Goal: Task Accomplishment & Management: Use online tool/utility

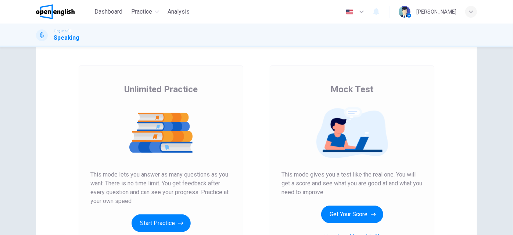
scroll to position [100, 0]
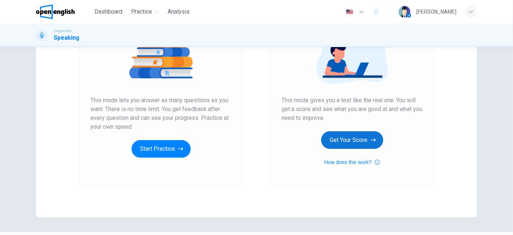
click at [348, 143] on button "Get Your Score" at bounding box center [352, 140] width 62 height 18
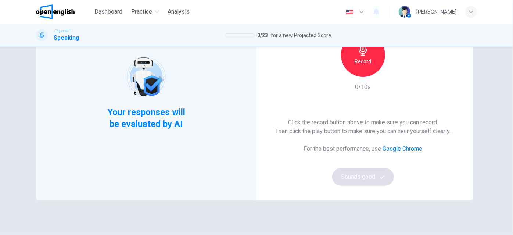
scroll to position [54, 0]
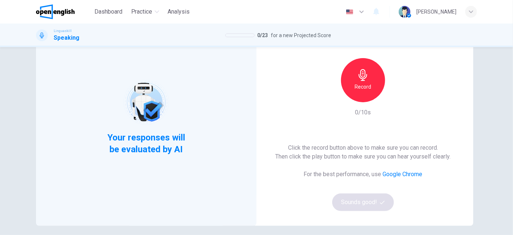
click at [361, 80] on icon "button" at bounding box center [362, 75] width 8 height 12
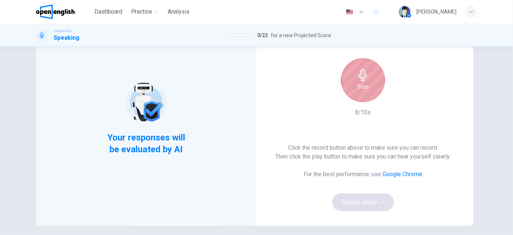
click at [361, 80] on icon "button" at bounding box center [362, 75] width 8 height 12
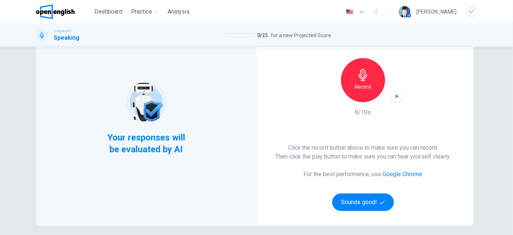
click at [394, 94] on icon "button" at bounding box center [396, 96] width 7 height 7
click at [362, 203] on button "Sounds good!" at bounding box center [363, 202] width 62 height 18
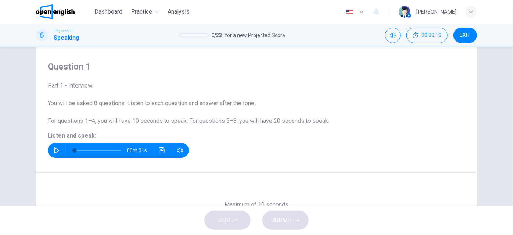
scroll to position [18, 0]
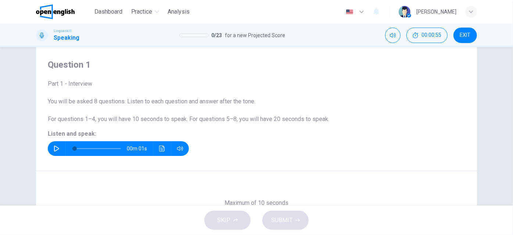
click at [54, 147] on icon "button" at bounding box center [57, 148] width 6 height 6
click at [179, 146] on icon "button" at bounding box center [180, 148] width 6 height 6
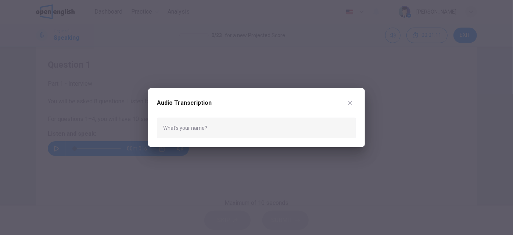
click at [351, 104] on icon "button" at bounding box center [350, 103] width 4 height 4
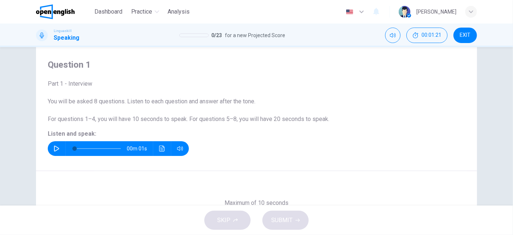
click at [54, 148] on icon "button" at bounding box center [57, 148] width 6 height 6
type input "*"
click at [160, 149] on icon "Click to see the audio transcription" at bounding box center [162, 148] width 6 height 6
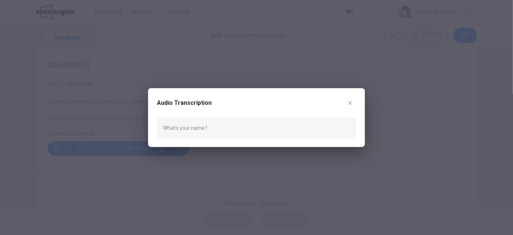
click at [351, 99] on icon "button" at bounding box center [350, 102] width 6 height 6
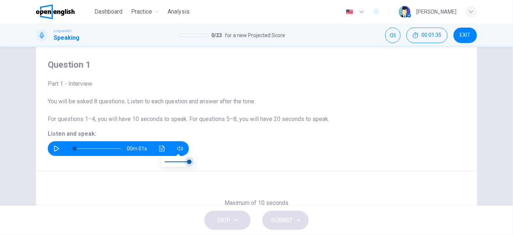
type input "***"
drag, startPoint x: 191, startPoint y: 160, endPoint x: 185, endPoint y: 160, distance: 5.5
click at [185, 160] on span at bounding box center [186, 161] width 4 height 4
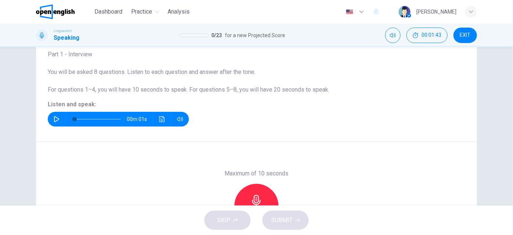
scroll to position [66, 0]
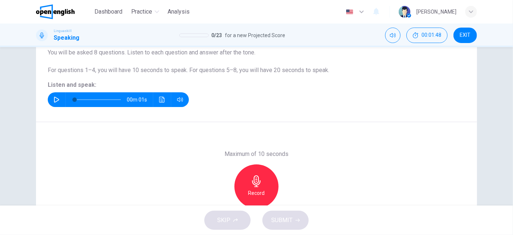
click at [54, 99] on icon "button" at bounding box center [57, 100] width 6 height 6
click at [241, 184] on div "Record" at bounding box center [256, 186] width 44 height 44
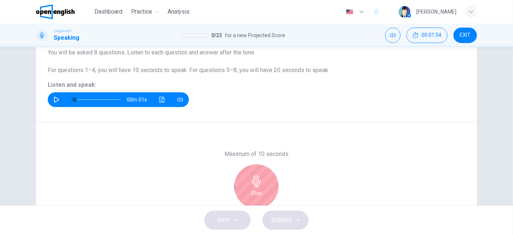
click at [267, 187] on div "Stop" at bounding box center [256, 186] width 44 height 44
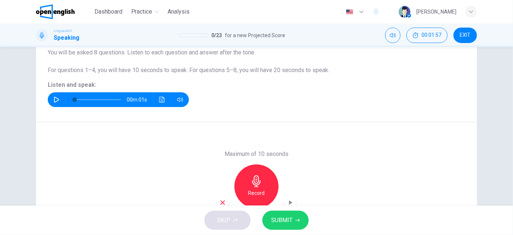
click at [282, 221] on span "SUBMIT" at bounding box center [281, 220] width 21 height 10
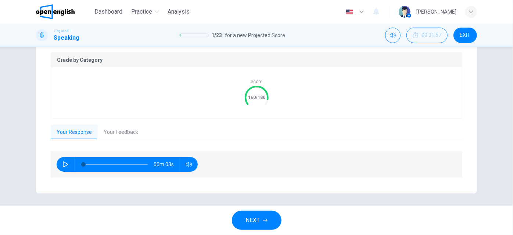
scroll to position [152, 0]
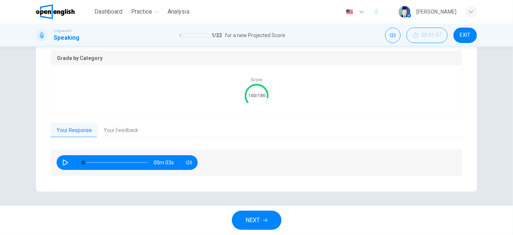
click at [121, 132] on button "Your Feedback" at bounding box center [121, 130] width 46 height 15
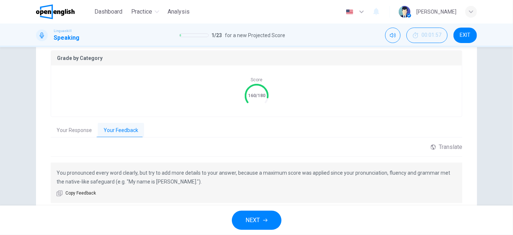
click at [255, 219] on span "NEXT" at bounding box center [253, 220] width 14 height 10
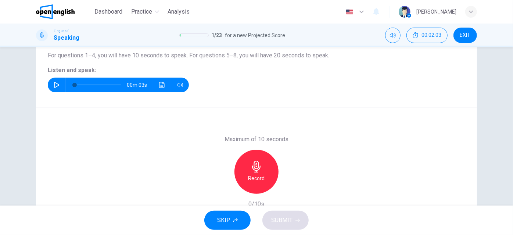
scroll to position [93, 0]
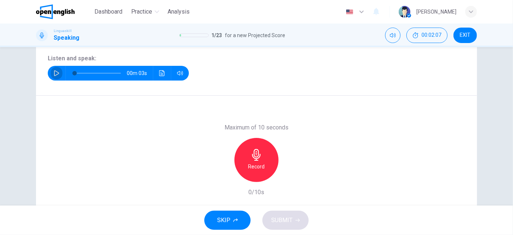
click at [54, 74] on icon "button" at bounding box center [57, 73] width 6 height 6
click at [256, 156] on icon "button" at bounding box center [256, 155] width 12 height 12
click at [256, 159] on icon "button" at bounding box center [256, 155] width 12 height 12
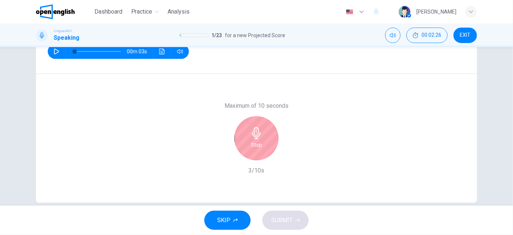
scroll to position [126, 0]
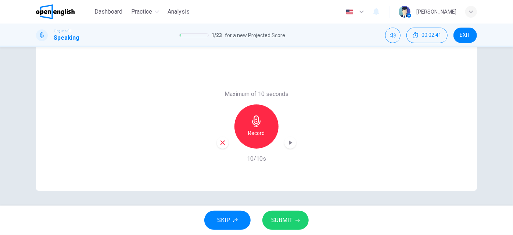
click at [291, 221] on span "SUBMIT" at bounding box center [281, 220] width 21 height 10
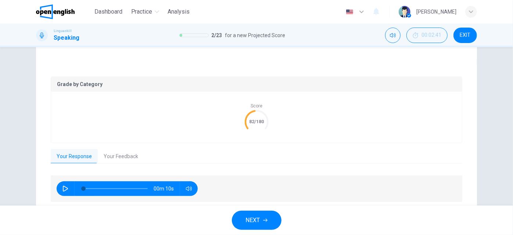
click at [126, 156] on button "Your Feedback" at bounding box center [121, 156] width 46 height 15
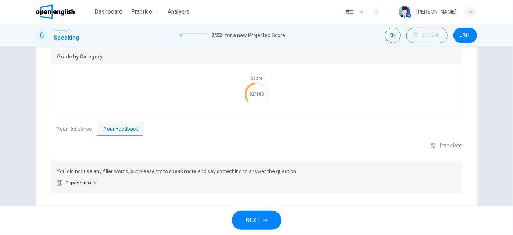
scroll to position [167, 0]
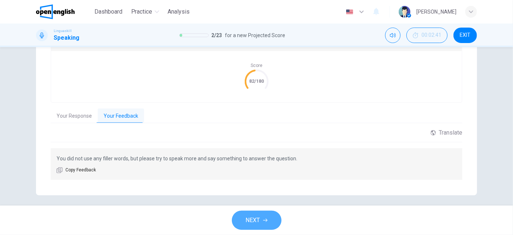
click at [255, 217] on span "NEXT" at bounding box center [253, 220] width 14 height 10
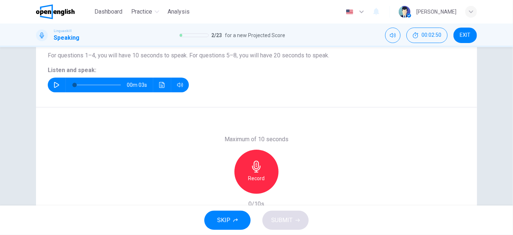
scroll to position [93, 0]
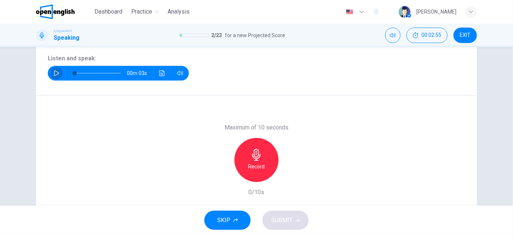
click at [54, 72] on icon "button" at bounding box center [57, 73] width 6 height 6
click at [250, 159] on icon "button" at bounding box center [256, 155] width 12 height 12
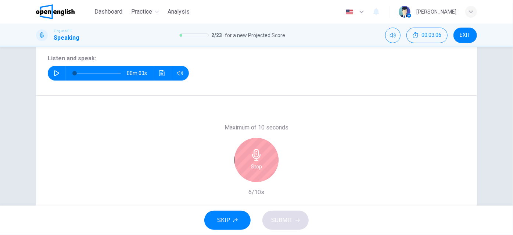
click at [248, 159] on div "Stop" at bounding box center [256, 160] width 44 height 44
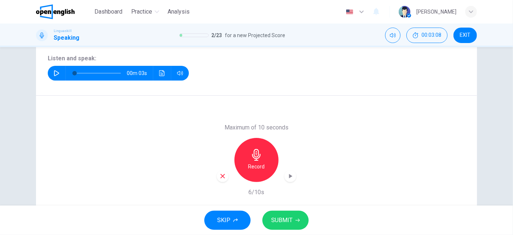
click at [290, 221] on span "SUBMIT" at bounding box center [281, 220] width 21 height 10
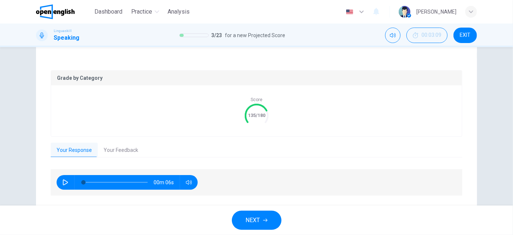
scroll to position [152, 0]
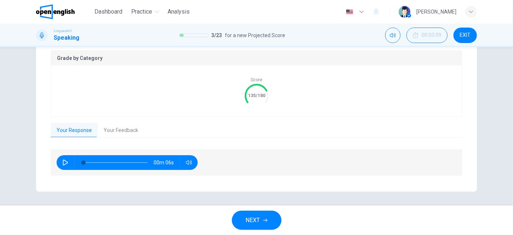
click at [130, 129] on button "Your Feedback" at bounding box center [121, 130] width 46 height 15
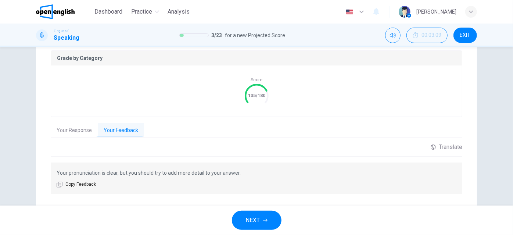
click at [260, 220] on span "NEXT" at bounding box center [253, 220] width 14 height 10
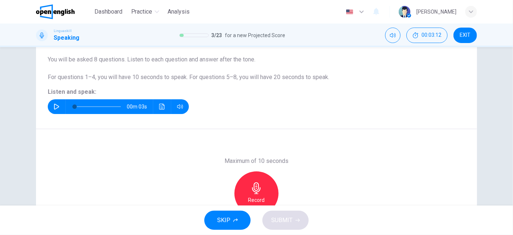
scroll to position [93, 0]
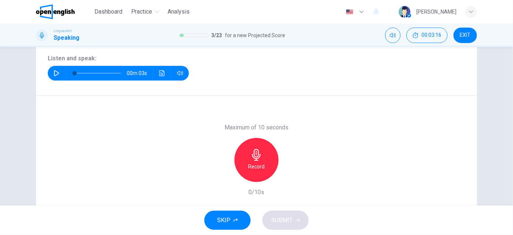
click at [54, 72] on icon "button" at bounding box center [57, 73] width 6 height 6
click at [260, 156] on icon "button" at bounding box center [256, 155] width 12 height 12
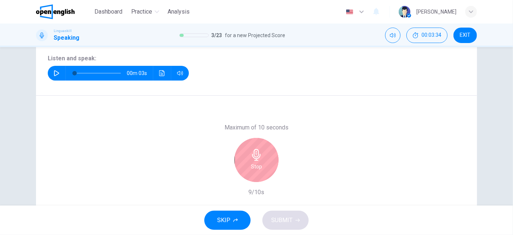
click at [258, 164] on h6 "Stop" at bounding box center [256, 166] width 11 height 9
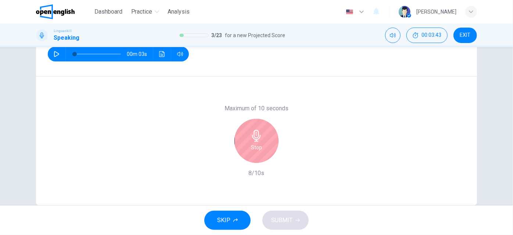
scroll to position [126, 0]
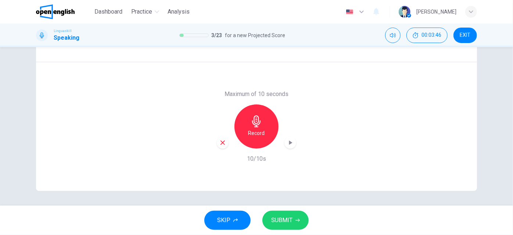
click at [278, 216] on span "SUBMIT" at bounding box center [281, 220] width 21 height 10
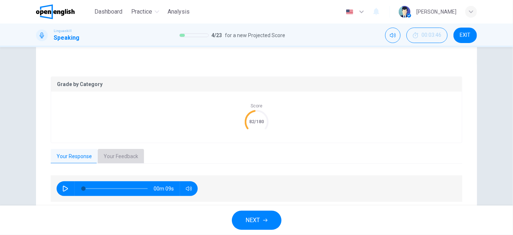
click at [120, 157] on button "Your Feedback" at bounding box center [121, 156] width 46 height 15
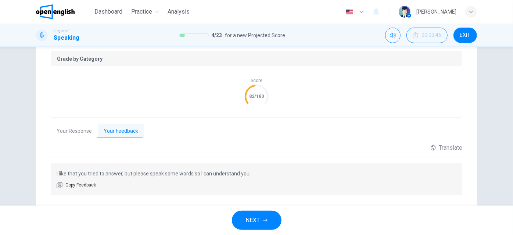
scroll to position [171, 0]
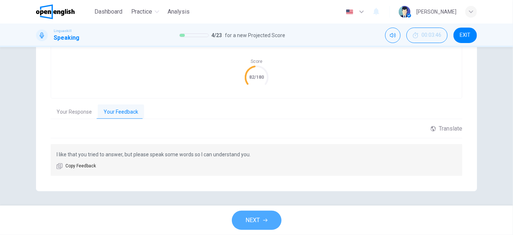
click at [256, 219] on span "NEXT" at bounding box center [253, 220] width 14 height 10
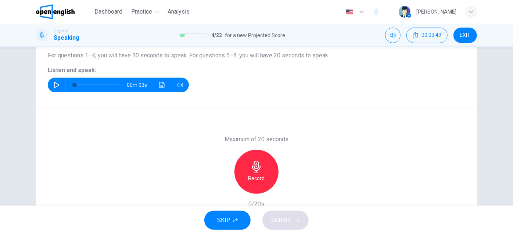
scroll to position [93, 0]
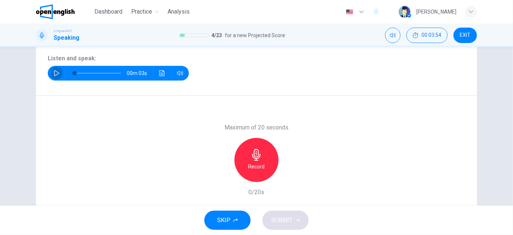
click at [54, 73] on icon "button" at bounding box center [57, 73] width 6 height 6
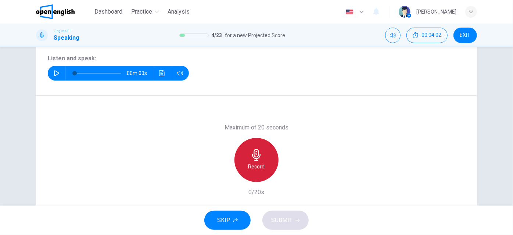
click at [263, 155] on div "Record" at bounding box center [256, 160] width 44 height 44
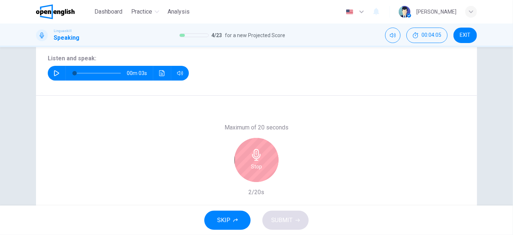
click at [256, 153] on icon "button" at bounding box center [256, 155] width 12 height 12
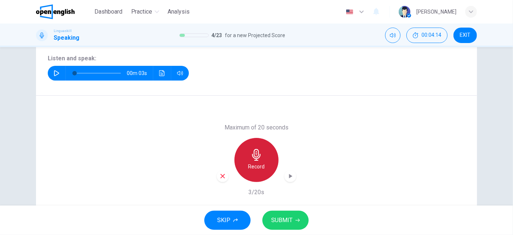
click at [257, 159] on icon "button" at bounding box center [256, 155] width 12 height 12
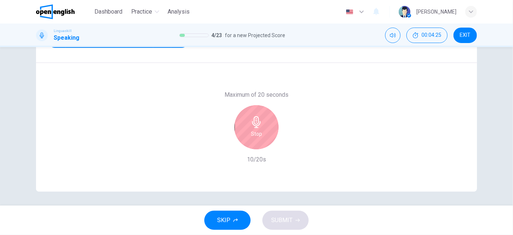
scroll to position [126, 0]
click at [262, 129] on div "Stop" at bounding box center [256, 126] width 44 height 44
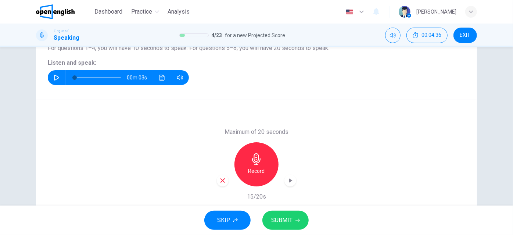
scroll to position [93, 0]
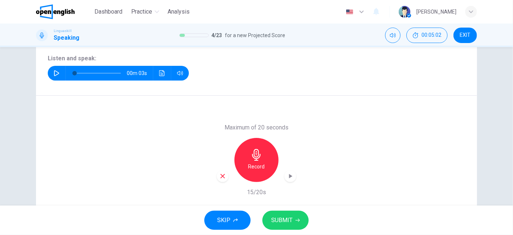
click at [289, 214] on button "SUBMIT" at bounding box center [285, 219] width 46 height 19
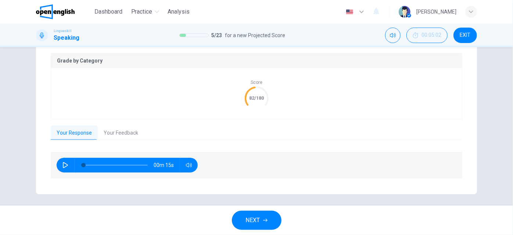
scroll to position [152, 0]
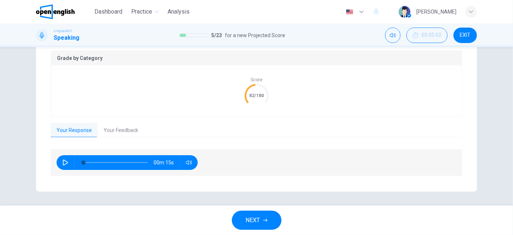
click at [125, 130] on button "Your Feedback" at bounding box center [121, 130] width 46 height 15
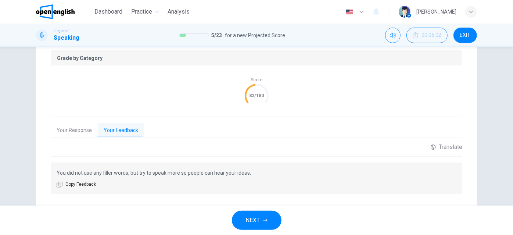
click at [254, 222] on span "NEXT" at bounding box center [253, 220] width 14 height 10
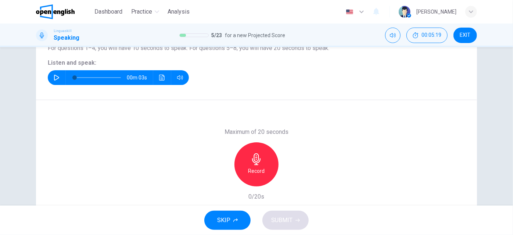
scroll to position [100, 0]
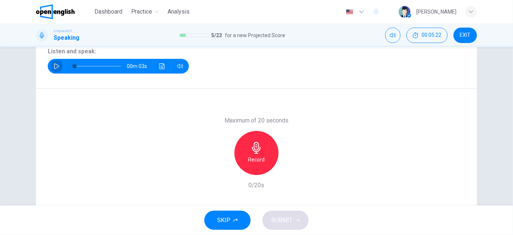
click at [54, 65] on icon "button" at bounding box center [57, 66] width 6 height 6
click at [254, 150] on icon "button" at bounding box center [256, 148] width 12 height 12
click at [250, 155] on h6 "Record" at bounding box center [256, 159] width 17 height 9
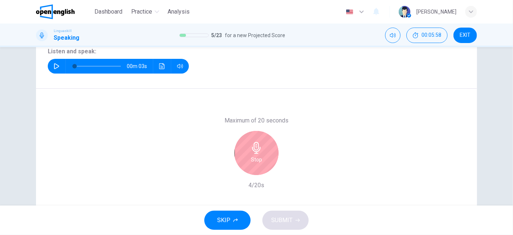
click at [256, 151] on icon "button" at bounding box center [256, 148] width 12 height 12
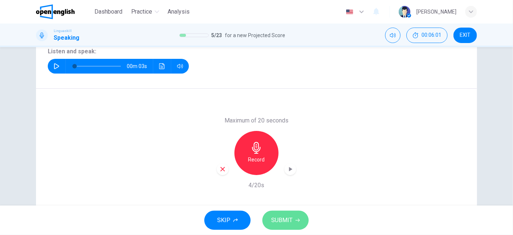
click at [288, 219] on span "SUBMIT" at bounding box center [281, 220] width 21 height 10
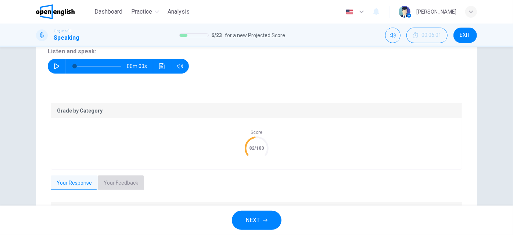
click at [126, 181] on button "Your Feedback" at bounding box center [121, 182] width 46 height 15
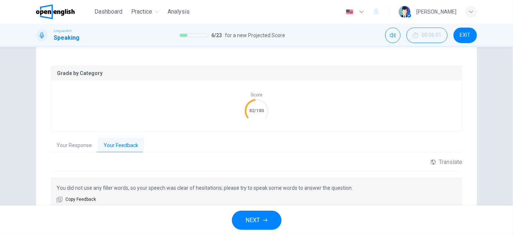
scroll to position [171, 0]
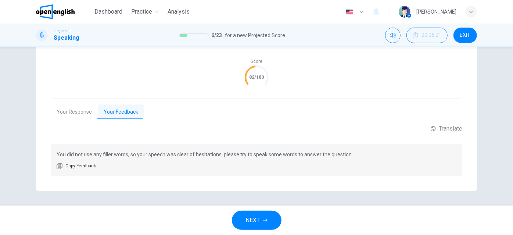
click at [253, 222] on span "NEXT" at bounding box center [253, 220] width 14 height 10
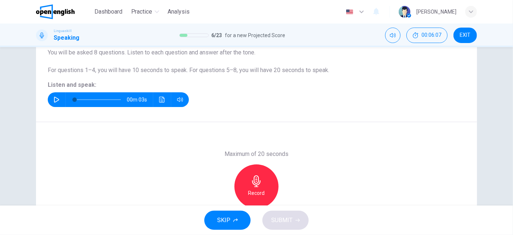
scroll to position [100, 0]
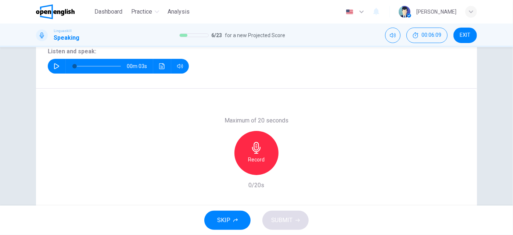
click at [54, 65] on icon "button" at bounding box center [57, 66] width 6 height 6
click at [253, 150] on icon "button" at bounding box center [256, 148] width 12 height 12
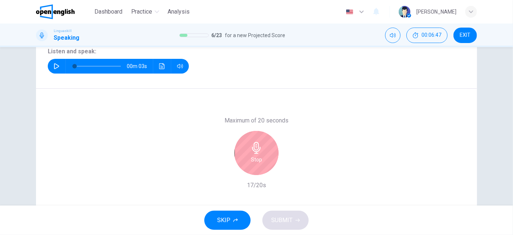
click at [263, 155] on div "Stop" at bounding box center [256, 153] width 44 height 44
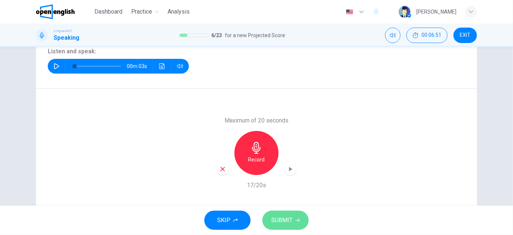
click at [284, 220] on span "SUBMIT" at bounding box center [281, 220] width 21 height 10
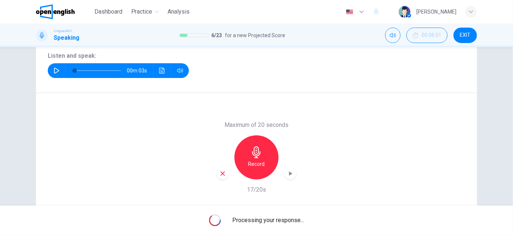
scroll to position [126, 0]
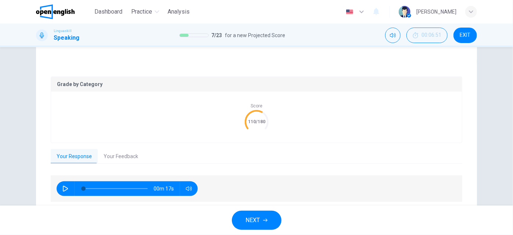
click at [122, 156] on button "Your Feedback" at bounding box center [121, 156] width 46 height 15
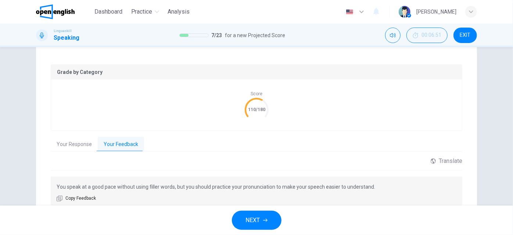
scroll to position [159, 0]
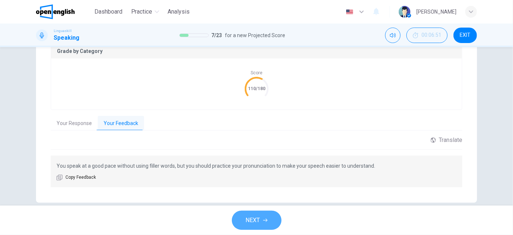
click at [255, 219] on span "NEXT" at bounding box center [253, 220] width 14 height 10
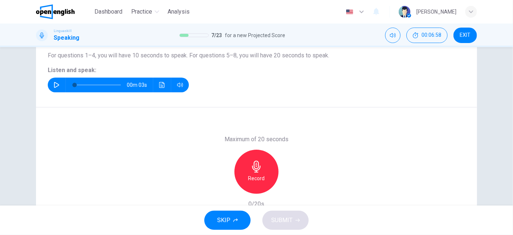
scroll to position [93, 0]
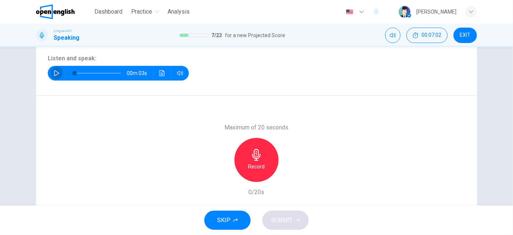
click at [54, 71] on icon "button" at bounding box center [56, 73] width 5 height 6
type input "*"
click at [254, 156] on icon "button" at bounding box center [256, 155] width 8 height 12
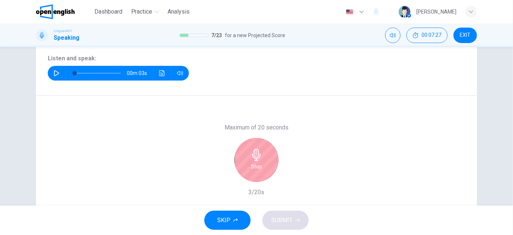
click at [259, 153] on icon "button" at bounding box center [256, 155] width 12 height 12
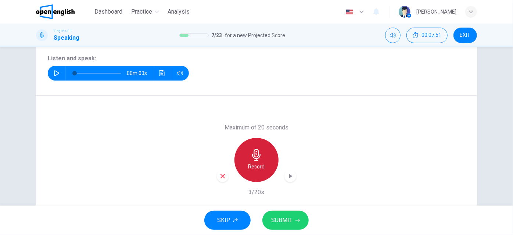
click at [252, 160] on div "Record" at bounding box center [256, 160] width 44 height 44
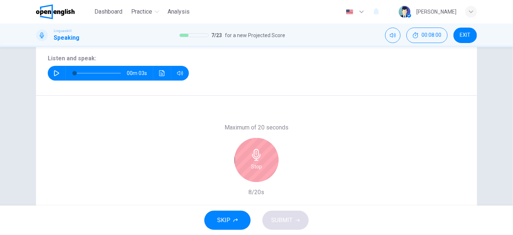
click at [257, 158] on icon "button" at bounding box center [256, 155] width 12 height 12
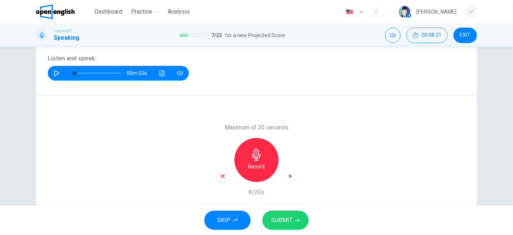
click at [289, 218] on span "SUBMIT" at bounding box center [281, 220] width 21 height 10
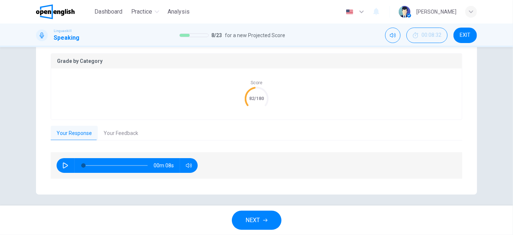
scroll to position [152, 0]
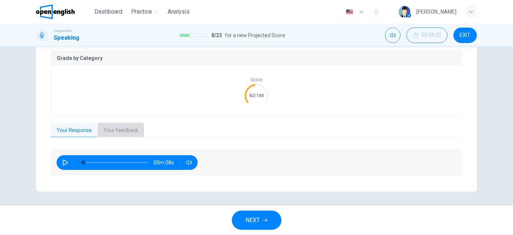
click at [112, 129] on button "Your Feedback" at bounding box center [121, 130] width 46 height 15
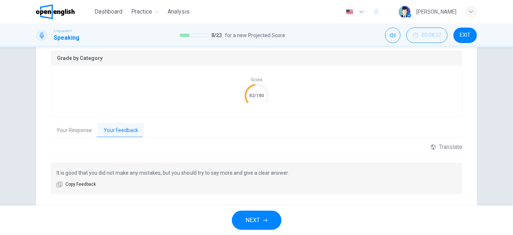
click at [257, 217] on span "NEXT" at bounding box center [253, 220] width 14 height 10
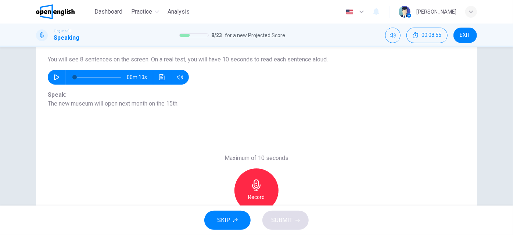
scroll to position [93, 0]
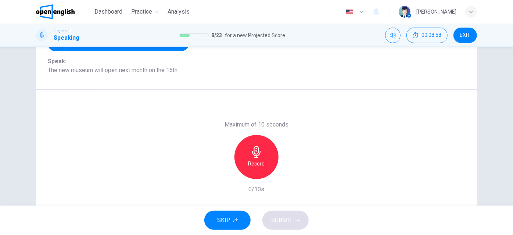
click at [255, 153] on icon "button" at bounding box center [256, 152] width 8 height 12
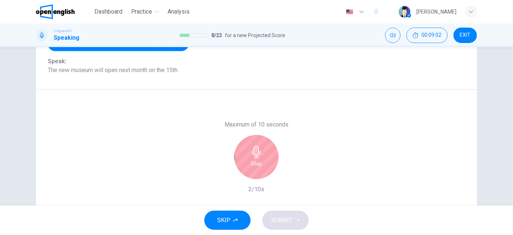
click at [254, 151] on icon "button" at bounding box center [256, 152] width 8 height 12
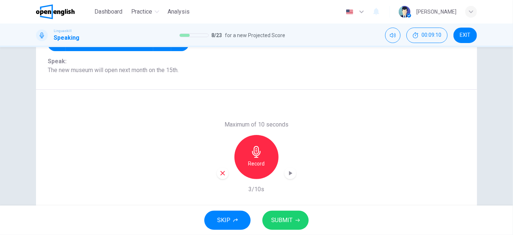
click at [250, 157] on icon "button" at bounding box center [256, 152] width 12 height 12
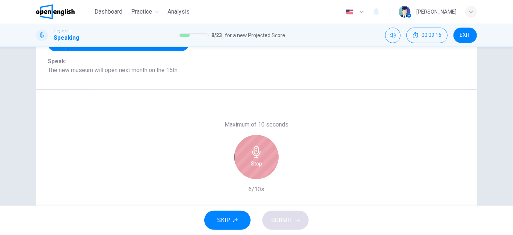
click at [258, 157] on icon "button" at bounding box center [256, 152] width 12 height 12
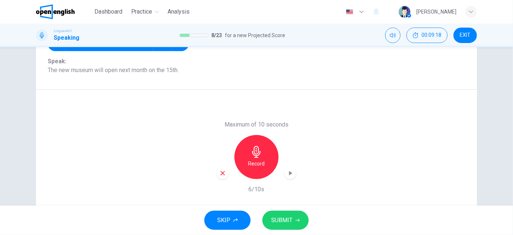
click at [279, 220] on span "SUBMIT" at bounding box center [281, 220] width 21 height 10
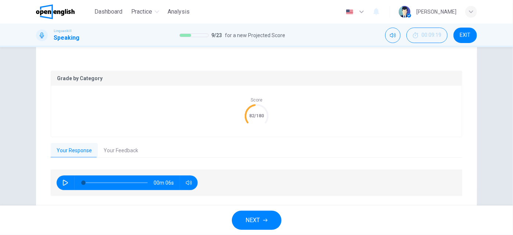
scroll to position [146, 0]
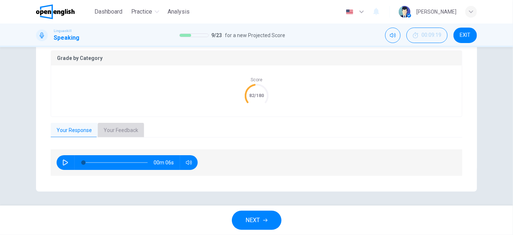
click at [127, 127] on button "Your Feedback" at bounding box center [121, 130] width 46 height 15
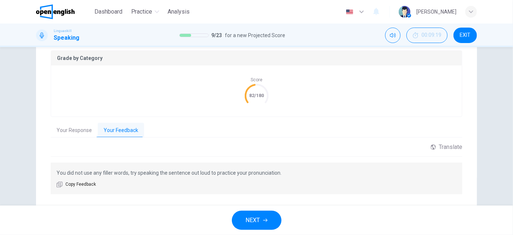
click at [67, 128] on button "Your Response" at bounding box center [74, 130] width 47 height 15
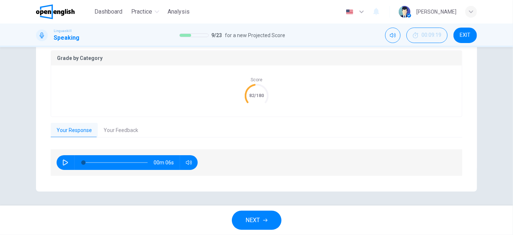
click at [62, 160] on icon "button" at bounding box center [65, 162] width 6 height 6
type input "*"
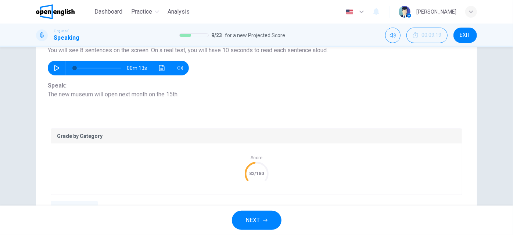
scroll to position [80, 0]
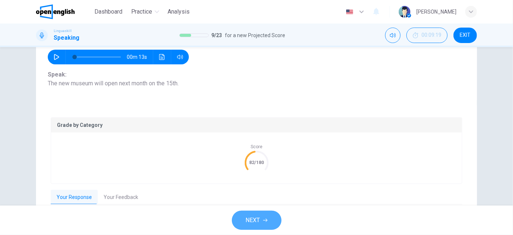
click at [253, 216] on span "NEXT" at bounding box center [253, 220] width 14 height 10
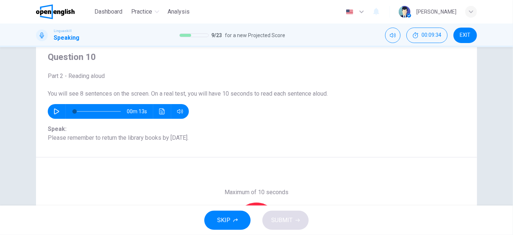
scroll to position [13, 0]
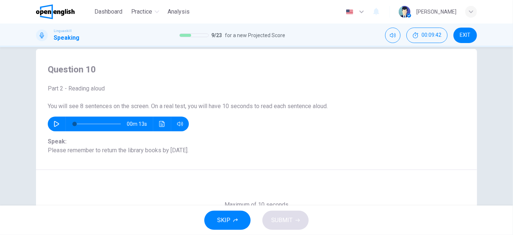
click at [54, 124] on icon "button" at bounding box center [57, 124] width 6 height 6
type input "*"
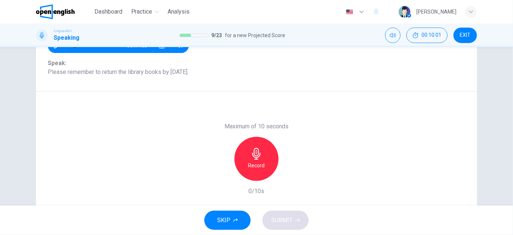
scroll to position [80, 0]
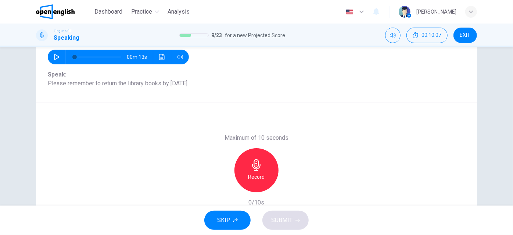
click at [257, 163] on icon "button" at bounding box center [256, 165] width 12 height 12
click at [260, 176] on h6 "Record" at bounding box center [256, 176] width 17 height 9
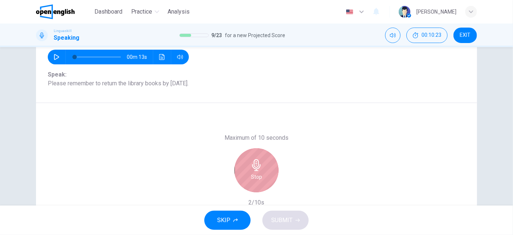
click at [261, 179] on div "Stop" at bounding box center [256, 170] width 44 height 44
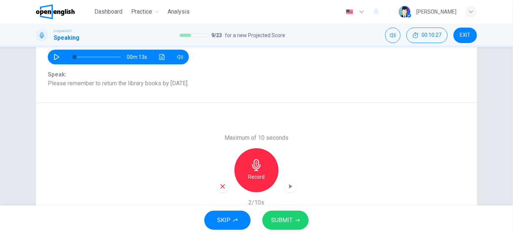
click at [289, 187] on icon "button" at bounding box center [290, 186] width 3 height 4
click at [276, 218] on span "SUBMIT" at bounding box center [281, 220] width 21 height 10
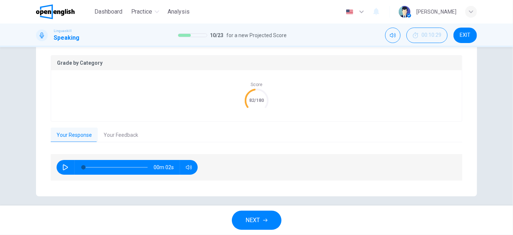
scroll to position [113, 0]
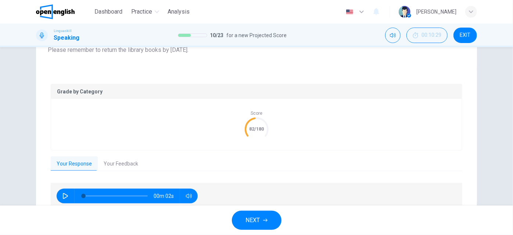
click at [262, 216] on button "NEXT" at bounding box center [257, 219] width 50 height 19
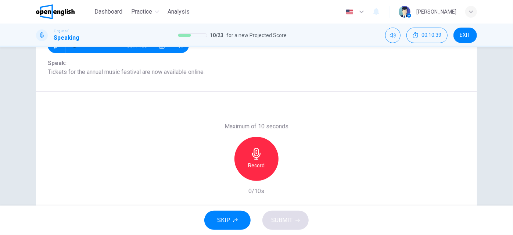
scroll to position [80, 0]
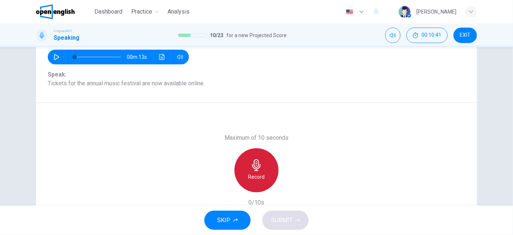
click at [256, 167] on icon "button" at bounding box center [256, 165] width 12 height 12
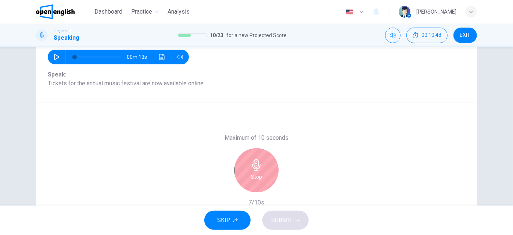
click at [256, 169] on icon "button" at bounding box center [256, 165] width 12 height 12
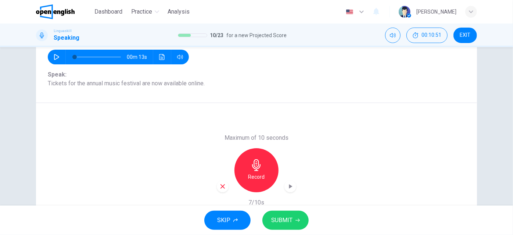
click at [289, 185] on icon "button" at bounding box center [289, 185] width 7 height 7
click at [255, 171] on div "Record" at bounding box center [256, 170] width 44 height 44
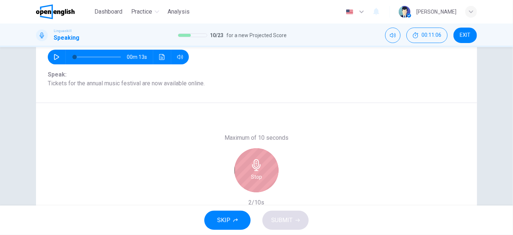
click at [253, 174] on h6 "Stop" at bounding box center [256, 176] width 11 height 9
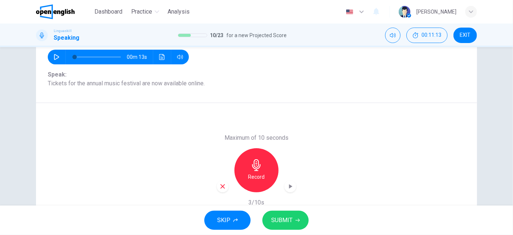
click at [284, 220] on span "SUBMIT" at bounding box center [281, 220] width 21 height 10
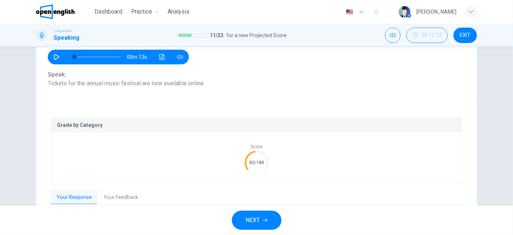
click at [74, 196] on button "Your Response" at bounding box center [74, 196] width 47 height 15
click at [256, 217] on span "NEXT" at bounding box center [253, 220] width 14 height 10
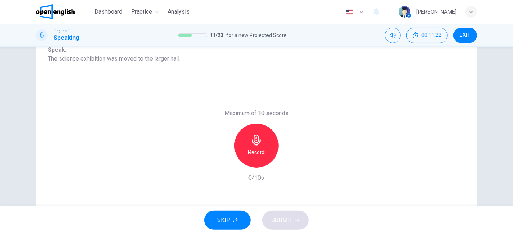
scroll to position [93, 0]
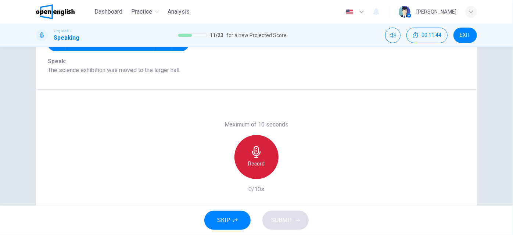
click at [256, 161] on h6 "Record" at bounding box center [256, 163] width 17 height 9
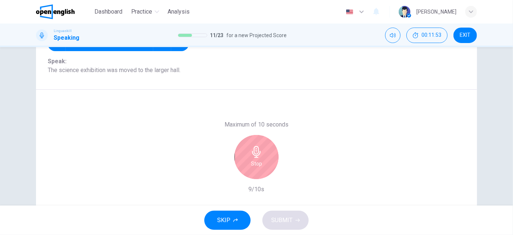
click at [254, 170] on div "Stop" at bounding box center [256, 157] width 44 height 44
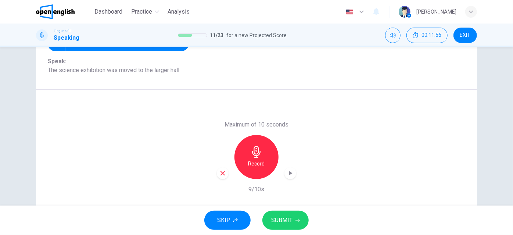
click at [289, 172] on icon "button" at bounding box center [290, 173] width 3 height 4
click at [283, 219] on span "SUBMIT" at bounding box center [281, 220] width 21 height 10
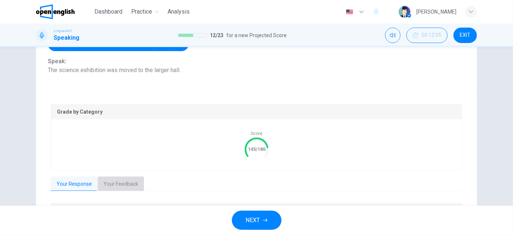
click at [116, 183] on button "Your Feedback" at bounding box center [121, 183] width 46 height 15
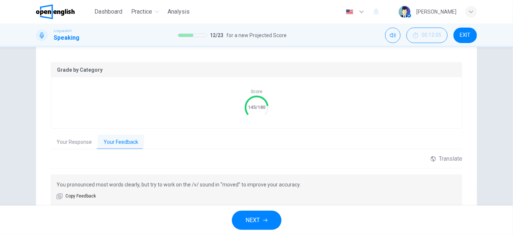
scroll to position [159, 0]
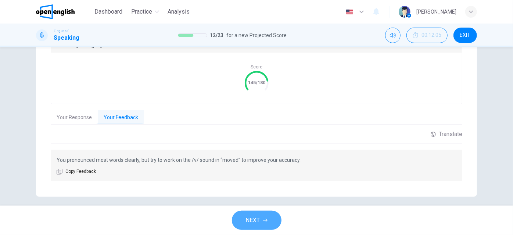
click at [257, 221] on span "NEXT" at bounding box center [253, 220] width 14 height 10
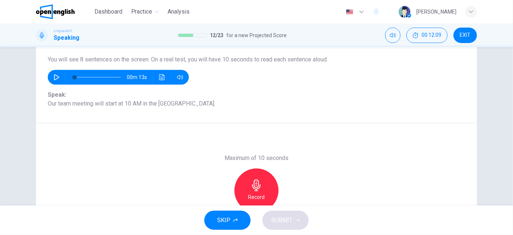
scroll to position [93, 0]
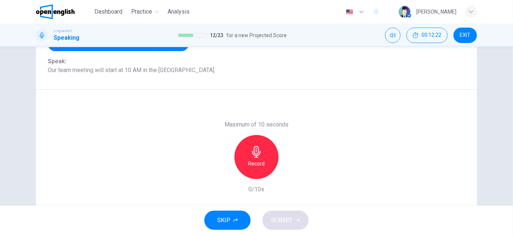
click at [257, 161] on h6 "Record" at bounding box center [256, 163] width 17 height 9
click at [289, 173] on icon "button" at bounding box center [290, 173] width 3 height 4
click at [282, 218] on span "SUBMIT" at bounding box center [281, 220] width 21 height 10
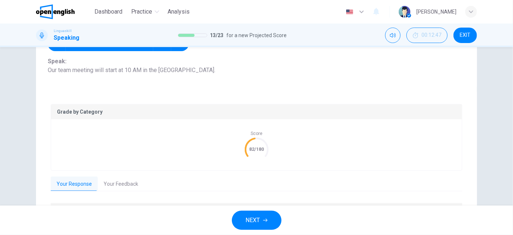
click at [127, 183] on button "Your Feedback" at bounding box center [121, 183] width 46 height 15
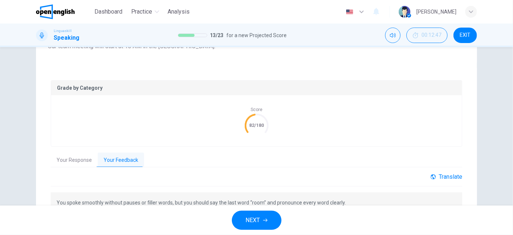
scroll to position [165, 0]
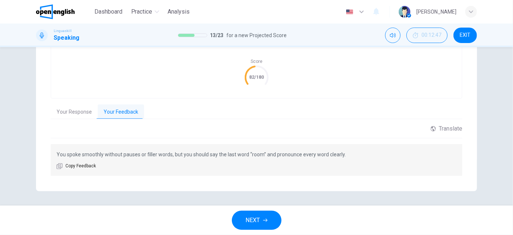
click at [262, 219] on button "NEXT" at bounding box center [257, 219] width 50 height 19
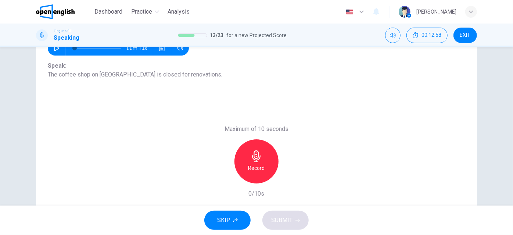
scroll to position [100, 0]
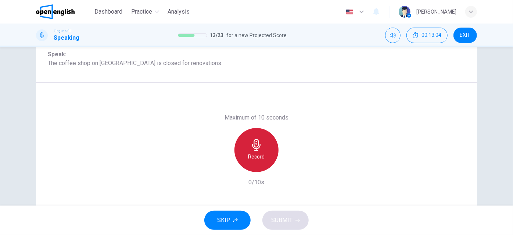
click at [266, 153] on div "Record" at bounding box center [256, 150] width 44 height 44
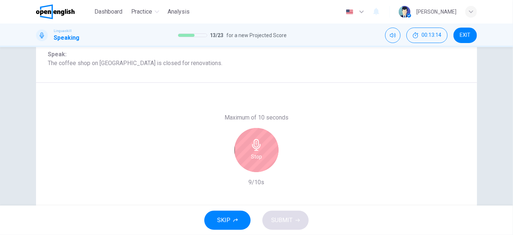
click at [260, 155] on div "Stop" at bounding box center [256, 150] width 44 height 44
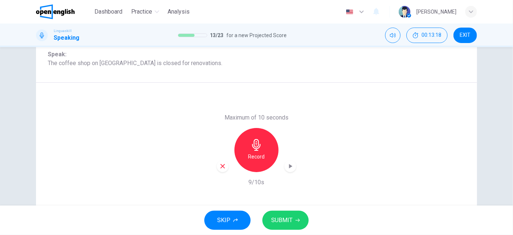
click at [289, 166] on icon "button" at bounding box center [290, 166] width 3 height 4
click at [290, 219] on span "SUBMIT" at bounding box center [281, 220] width 21 height 10
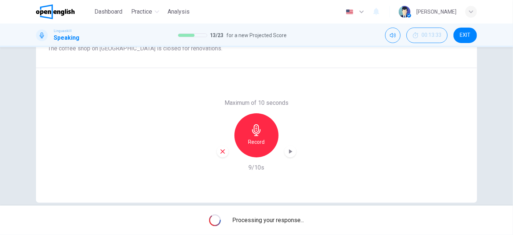
scroll to position [126, 0]
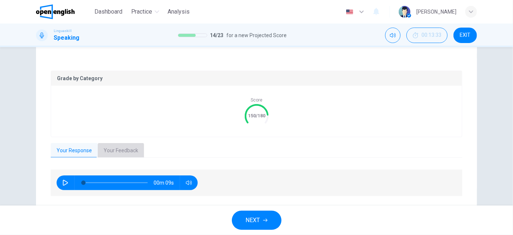
click at [121, 150] on button "Your Feedback" at bounding box center [121, 150] width 46 height 15
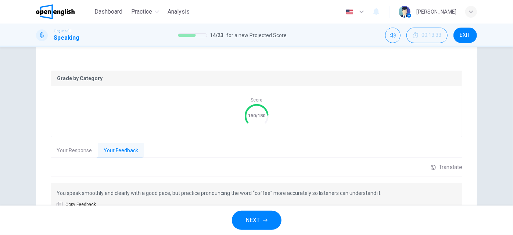
click at [251, 218] on span "NEXT" at bounding box center [253, 220] width 14 height 10
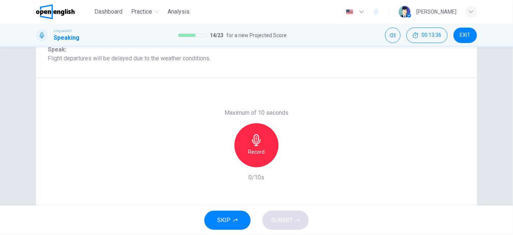
scroll to position [93, 0]
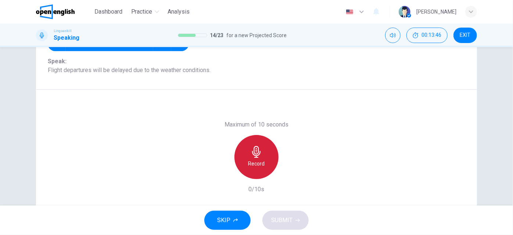
click at [258, 161] on h6 "Record" at bounding box center [256, 163] width 17 height 9
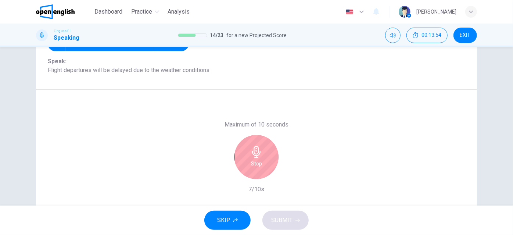
click at [263, 164] on div "Stop" at bounding box center [256, 157] width 44 height 44
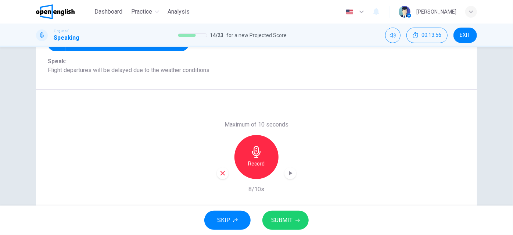
click at [289, 173] on icon "button" at bounding box center [290, 173] width 3 height 4
click at [282, 217] on span "SUBMIT" at bounding box center [281, 220] width 21 height 10
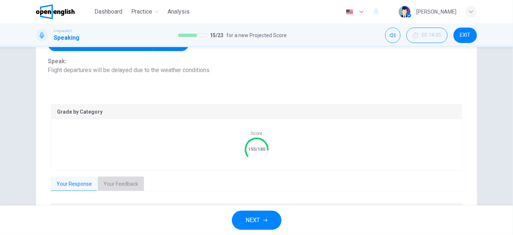
click at [120, 185] on button "Your Feedback" at bounding box center [121, 183] width 46 height 15
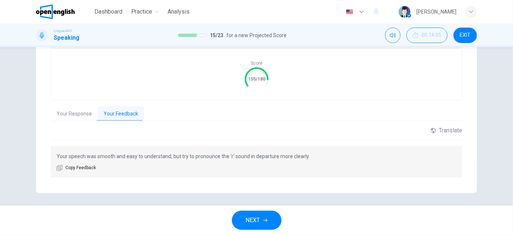
scroll to position [165, 0]
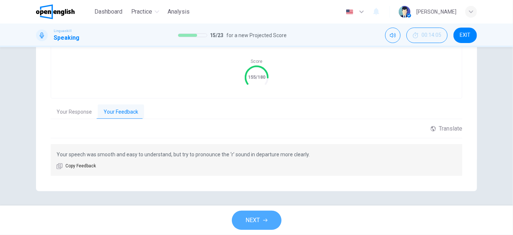
click at [253, 218] on span "NEXT" at bounding box center [253, 220] width 14 height 10
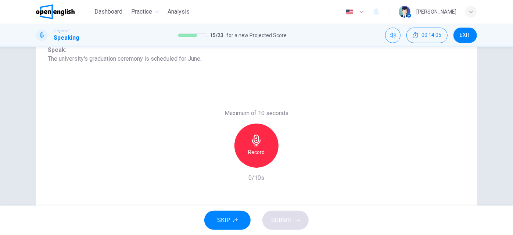
scroll to position [93, 0]
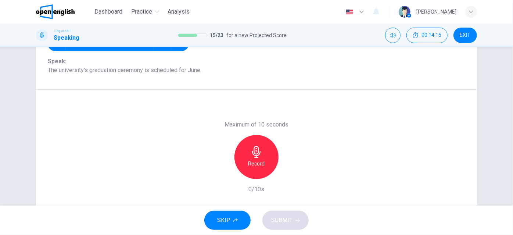
click at [252, 153] on icon "button" at bounding box center [256, 152] width 12 height 12
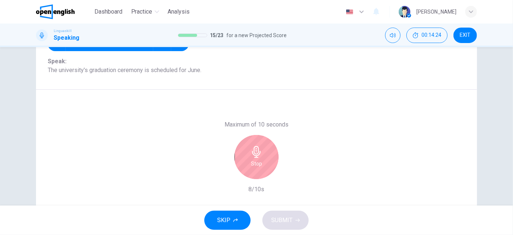
click at [256, 156] on icon "button" at bounding box center [256, 152] width 12 height 12
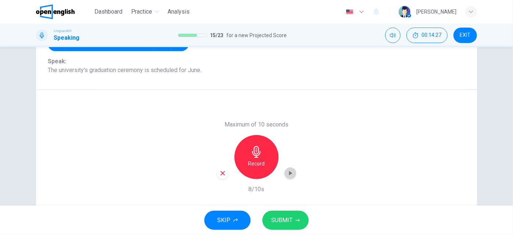
click at [289, 173] on icon "button" at bounding box center [290, 173] width 3 height 4
click at [289, 218] on span "SUBMIT" at bounding box center [281, 220] width 21 height 10
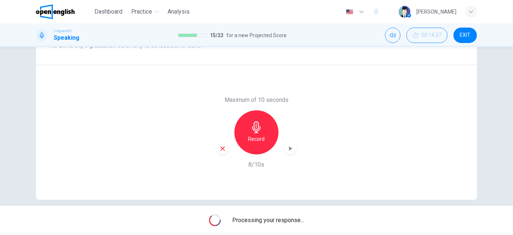
scroll to position [126, 0]
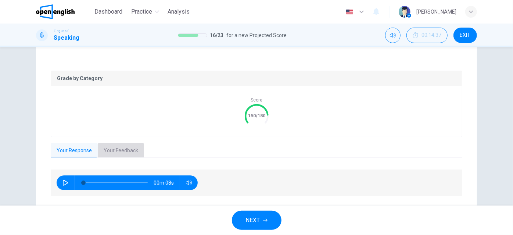
click at [128, 149] on button "Your Feedback" at bounding box center [121, 150] width 46 height 15
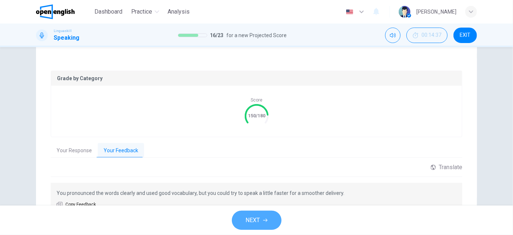
click at [260, 221] on button "NEXT" at bounding box center [257, 219] width 50 height 19
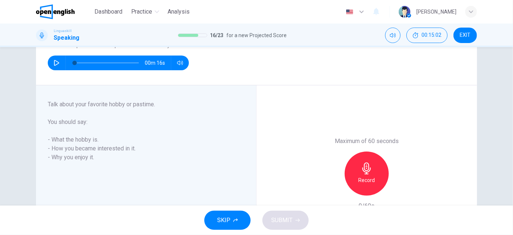
scroll to position [85, 0]
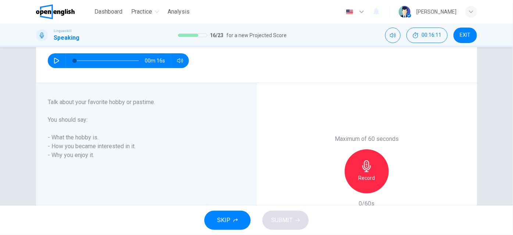
click at [367, 169] on icon "button" at bounding box center [366, 166] width 8 height 12
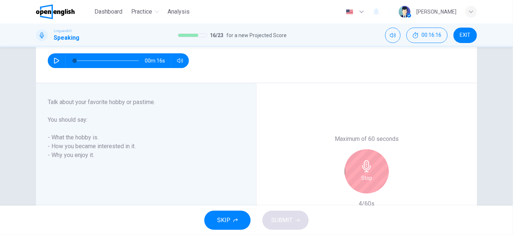
click at [372, 172] on div "Stop" at bounding box center [366, 171] width 44 height 44
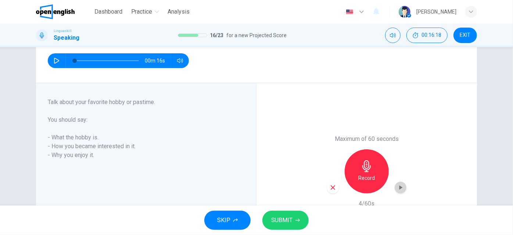
click at [397, 185] on icon "button" at bounding box center [400, 187] width 7 height 7
click at [399, 185] on icon "button" at bounding box center [400, 187] width 7 height 7
click at [398, 185] on icon "button" at bounding box center [400, 187] width 7 height 7
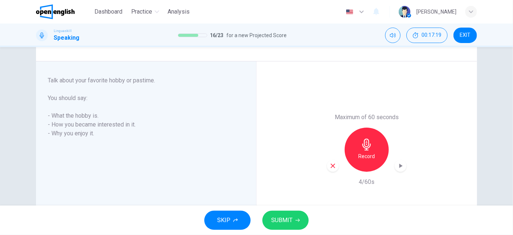
scroll to position [118, 0]
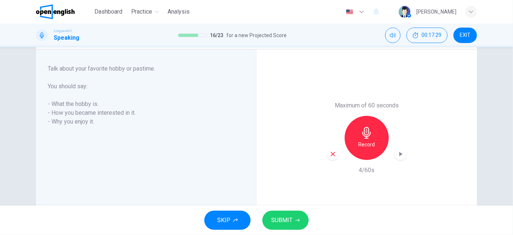
click at [366, 139] on div "Record" at bounding box center [366, 138] width 44 height 44
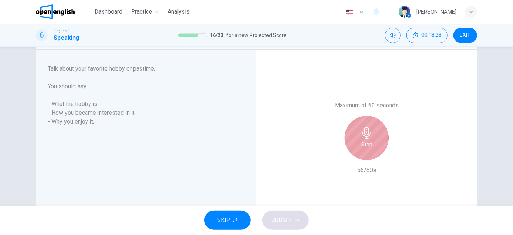
click at [377, 138] on div "Stop" at bounding box center [366, 138] width 44 height 44
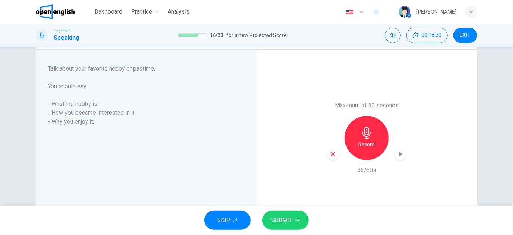
click at [399, 153] on icon "button" at bounding box center [400, 154] width 3 height 4
click at [398, 153] on icon "button" at bounding box center [400, 154] width 5 height 6
click at [399, 153] on icon "button" at bounding box center [400, 154] width 3 height 4
click at [286, 221] on span "SUBMIT" at bounding box center [281, 220] width 21 height 10
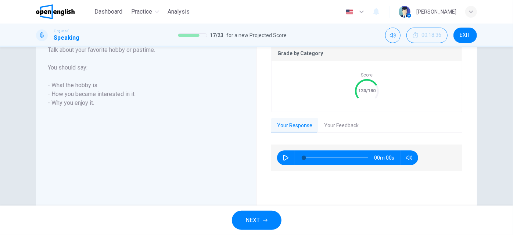
scroll to position [166, 0]
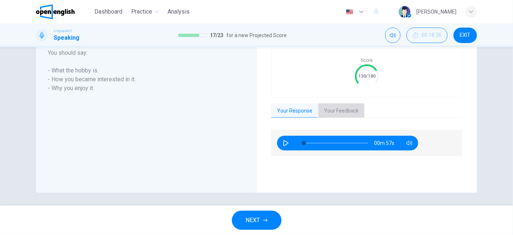
click at [341, 110] on button "Your Feedback" at bounding box center [341, 110] width 46 height 15
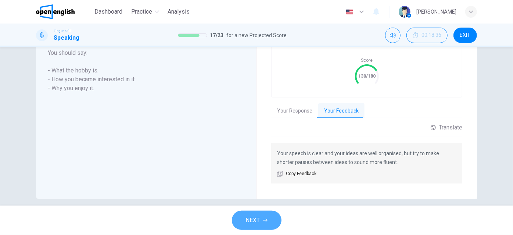
click at [256, 218] on span "NEXT" at bounding box center [253, 220] width 14 height 10
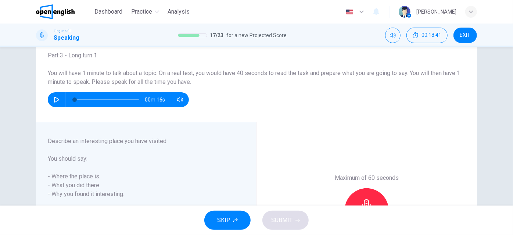
scroll to position [86, 0]
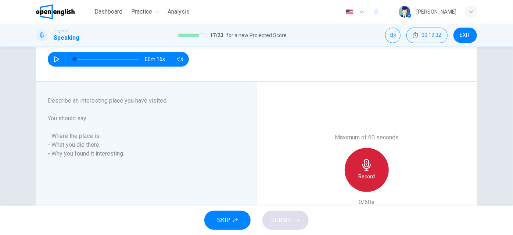
click at [369, 167] on icon "button" at bounding box center [367, 165] width 12 height 12
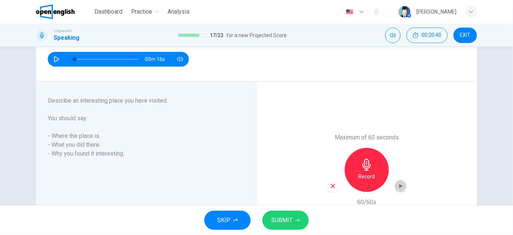
click at [399, 186] on icon "button" at bounding box center [400, 186] width 3 height 4
click at [289, 217] on span "SUBMIT" at bounding box center [281, 220] width 21 height 10
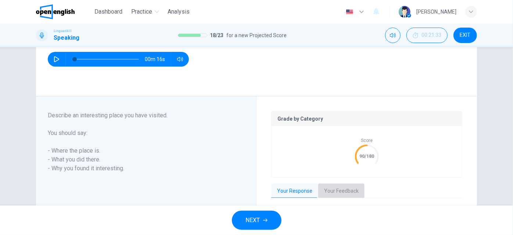
click at [344, 190] on button "Your Feedback" at bounding box center [341, 190] width 46 height 15
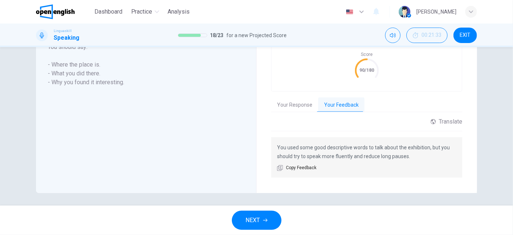
scroll to position [174, 0]
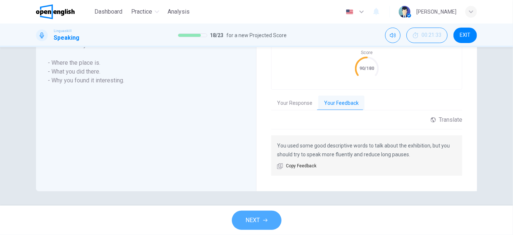
click at [258, 216] on span "NEXT" at bounding box center [253, 220] width 14 height 10
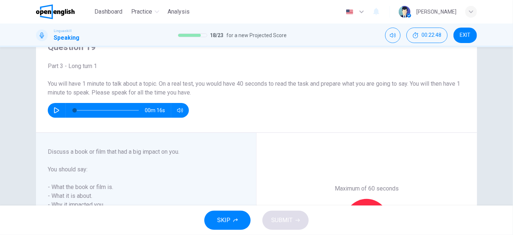
scroll to position [0, 0]
